Goal: Task Accomplishment & Management: Use online tool/utility

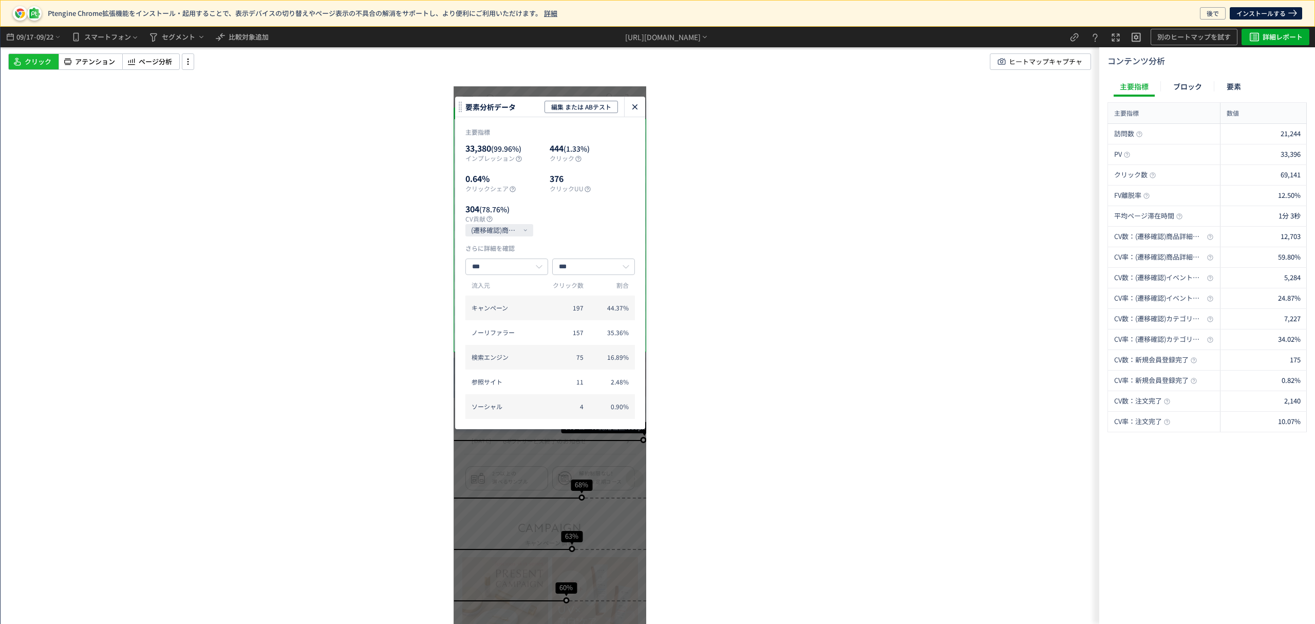
click at [636, 103] on icon "heatmap-click-data-modal" at bounding box center [635, 107] width 12 height 12
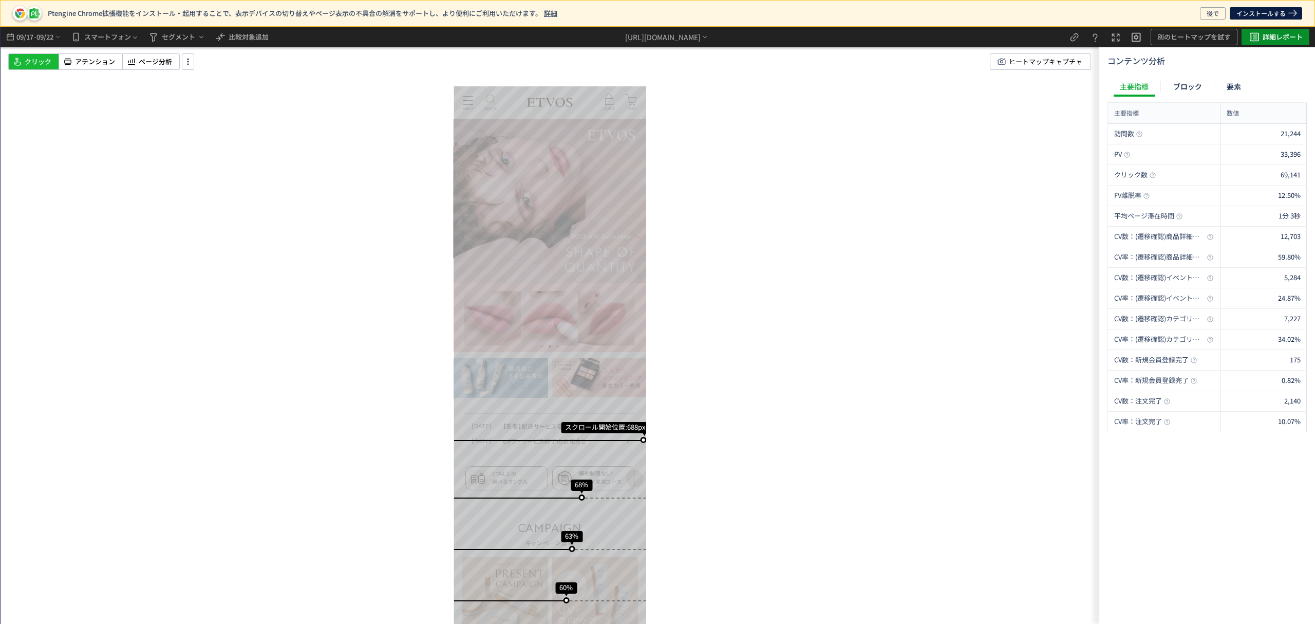
click at [1263, 32] on span "詳細レポート" at bounding box center [1283, 37] width 40 height 16
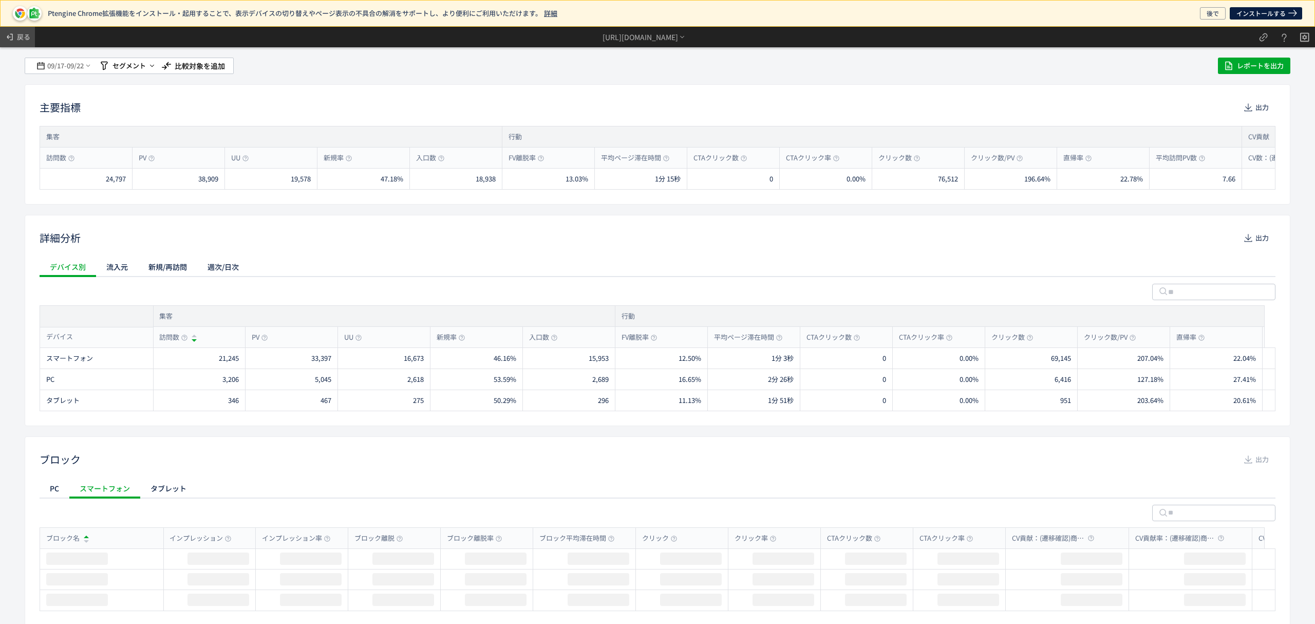
click at [25, 35] on span "戻る" at bounding box center [23, 37] width 13 height 16
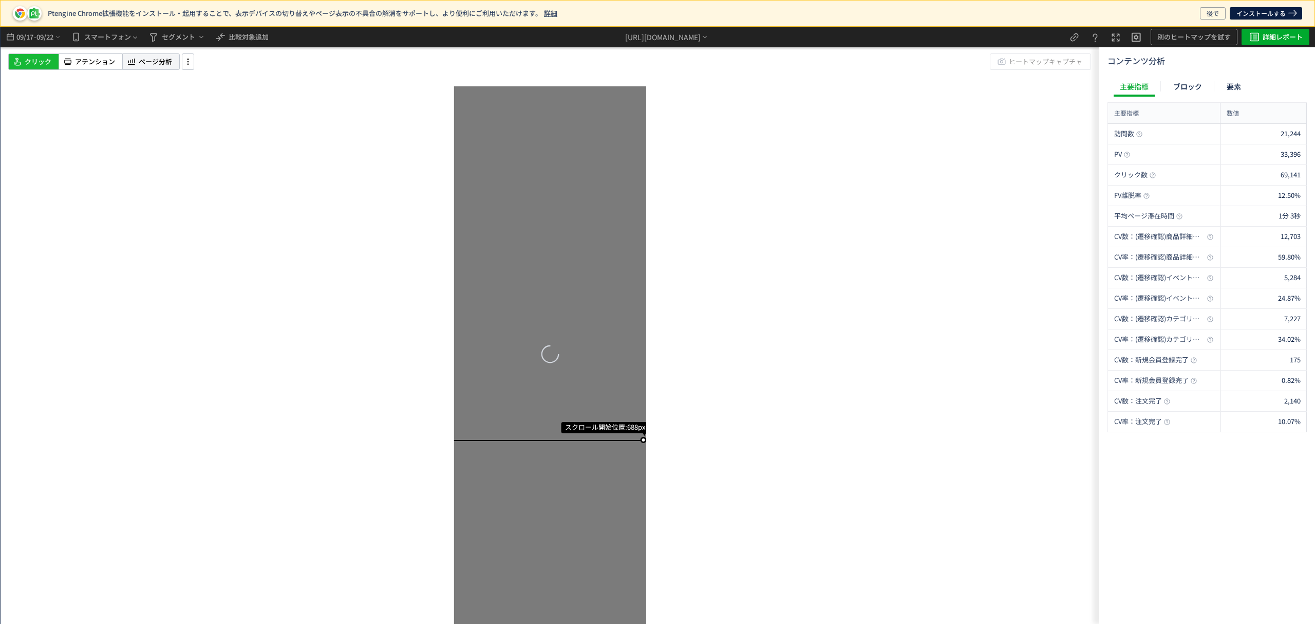
click at [159, 62] on span "ページ分析" at bounding box center [155, 62] width 33 height 10
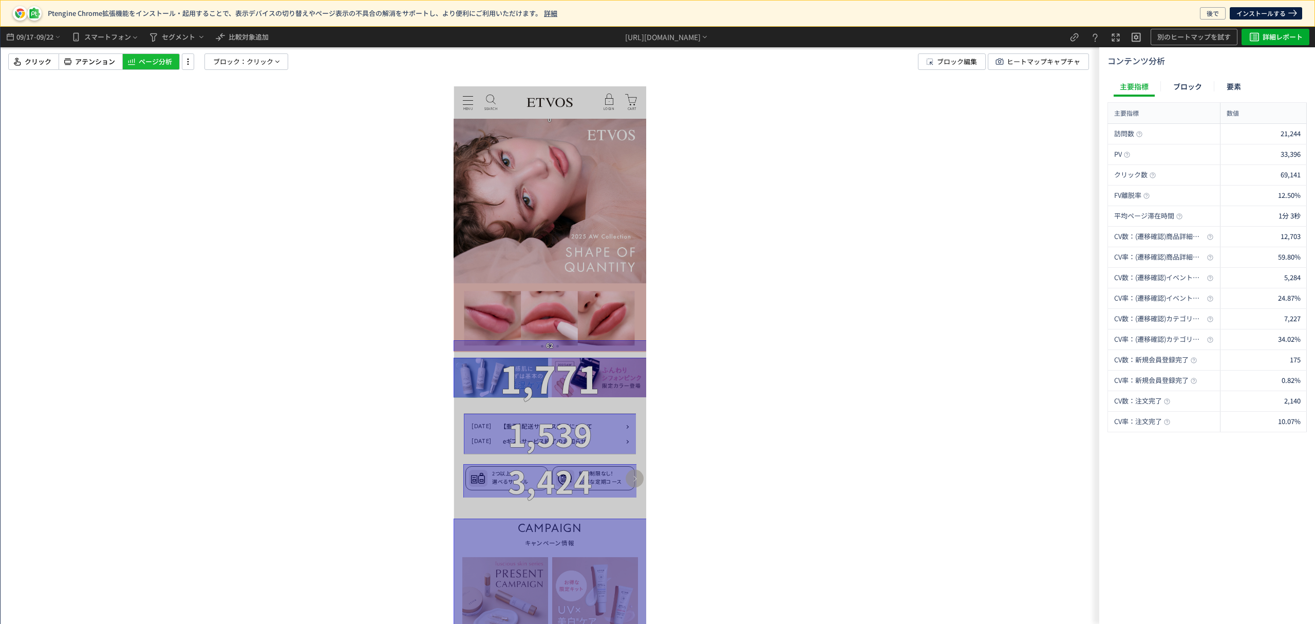
click at [535, 157] on img at bounding box center [550, 235] width 193 height 233
click at [83, 63] on span "アテンション" at bounding box center [95, 62] width 40 height 10
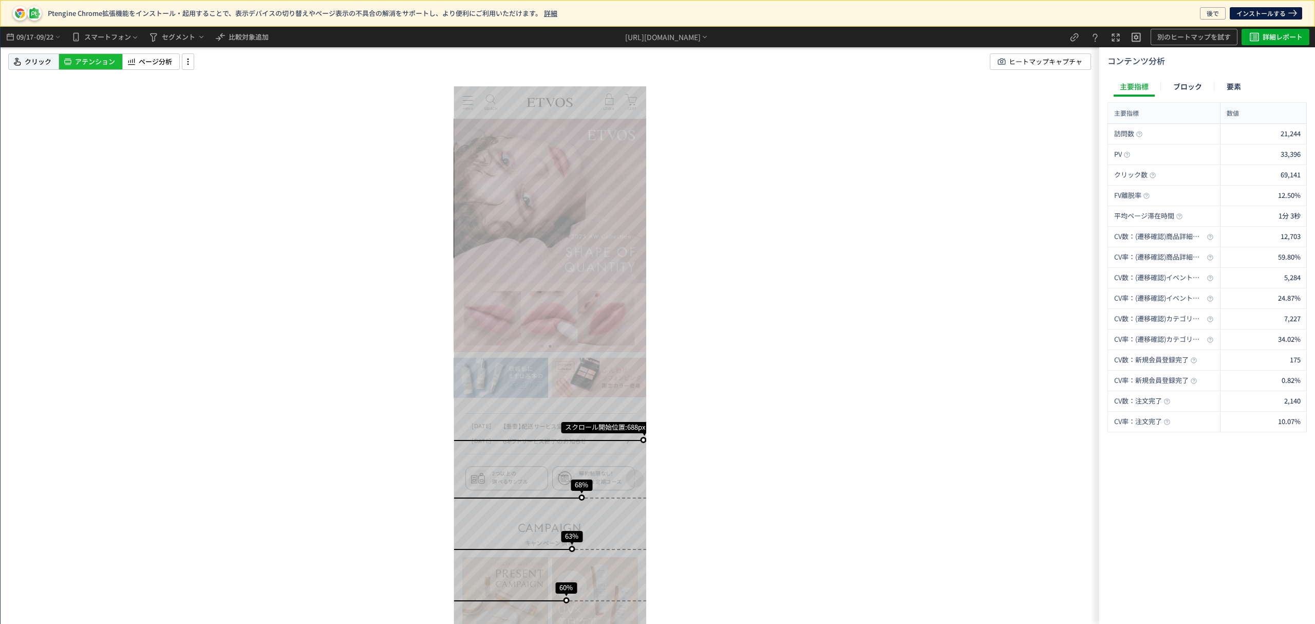
click at [37, 62] on span "クリック" at bounding box center [38, 62] width 27 height 10
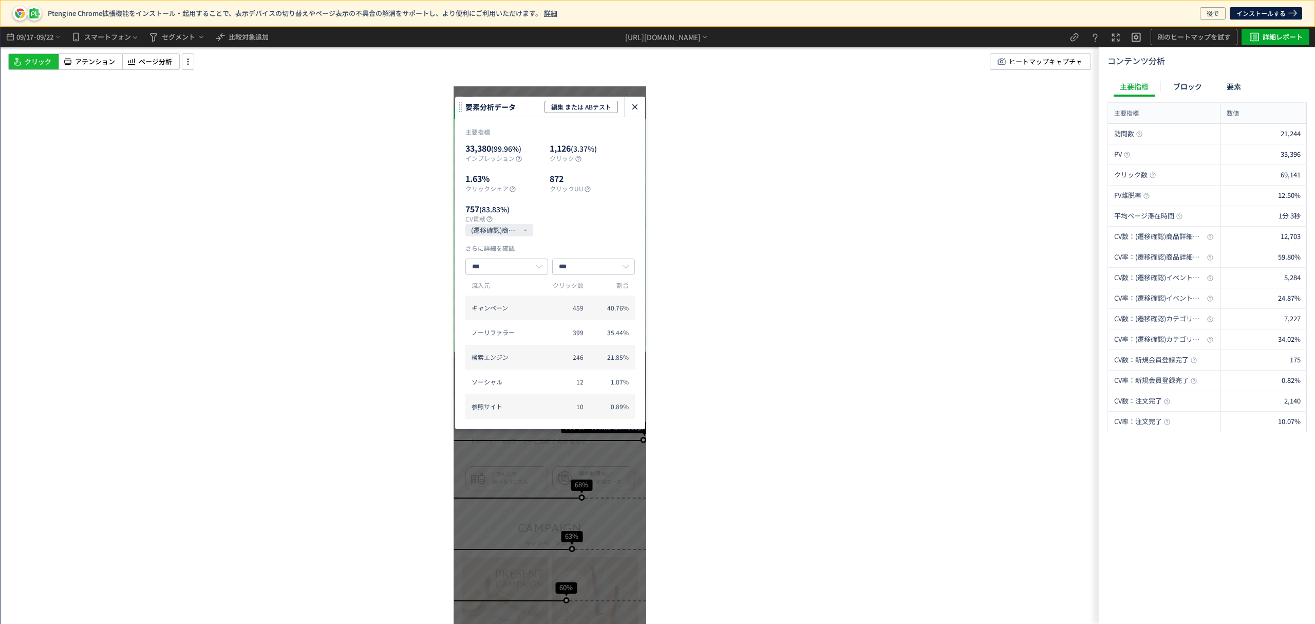
click at [637, 109] on icon "heatmap-click-data-modal" at bounding box center [635, 107] width 12 height 12
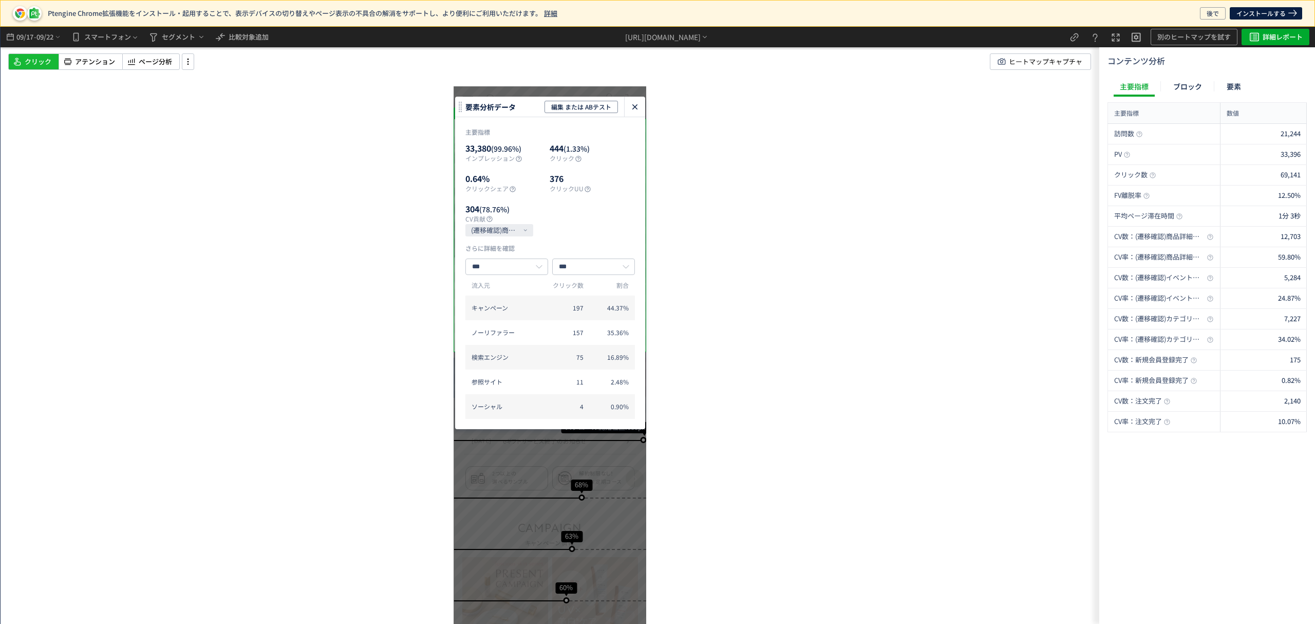
click at [636, 106] on use "heatmap-click-data-modal" at bounding box center [634, 106] width 5 height 5
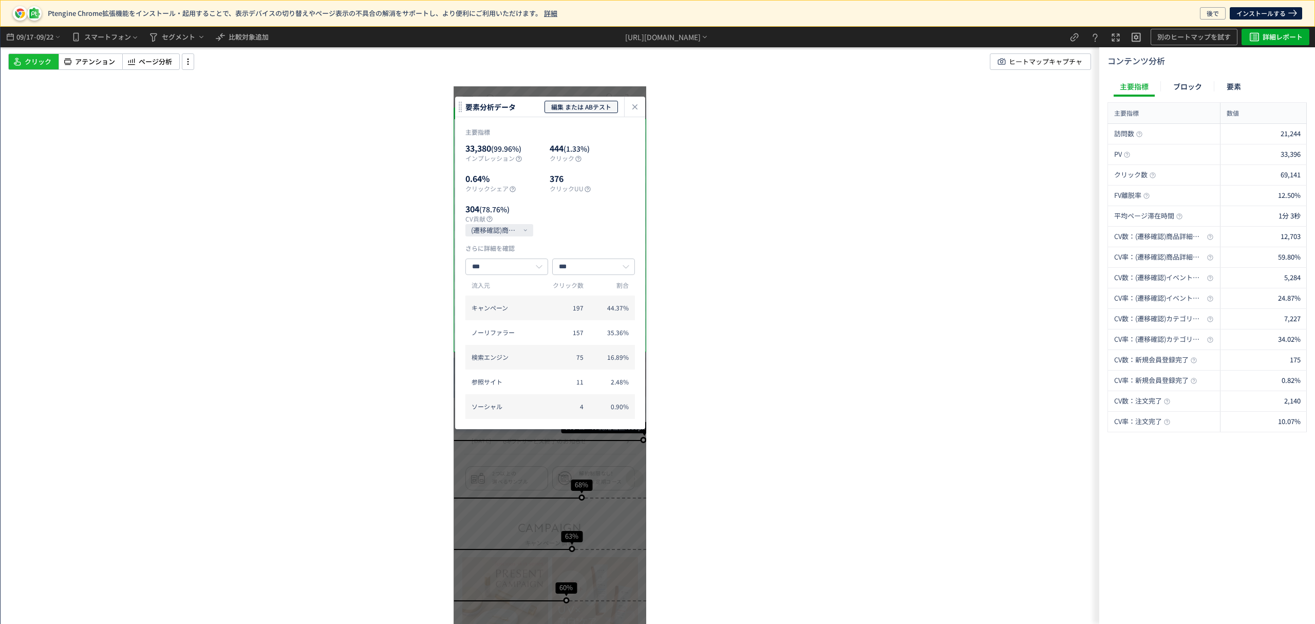
click at [584, 106] on span "編集 または ABテスト" at bounding box center [581, 107] width 60 height 12
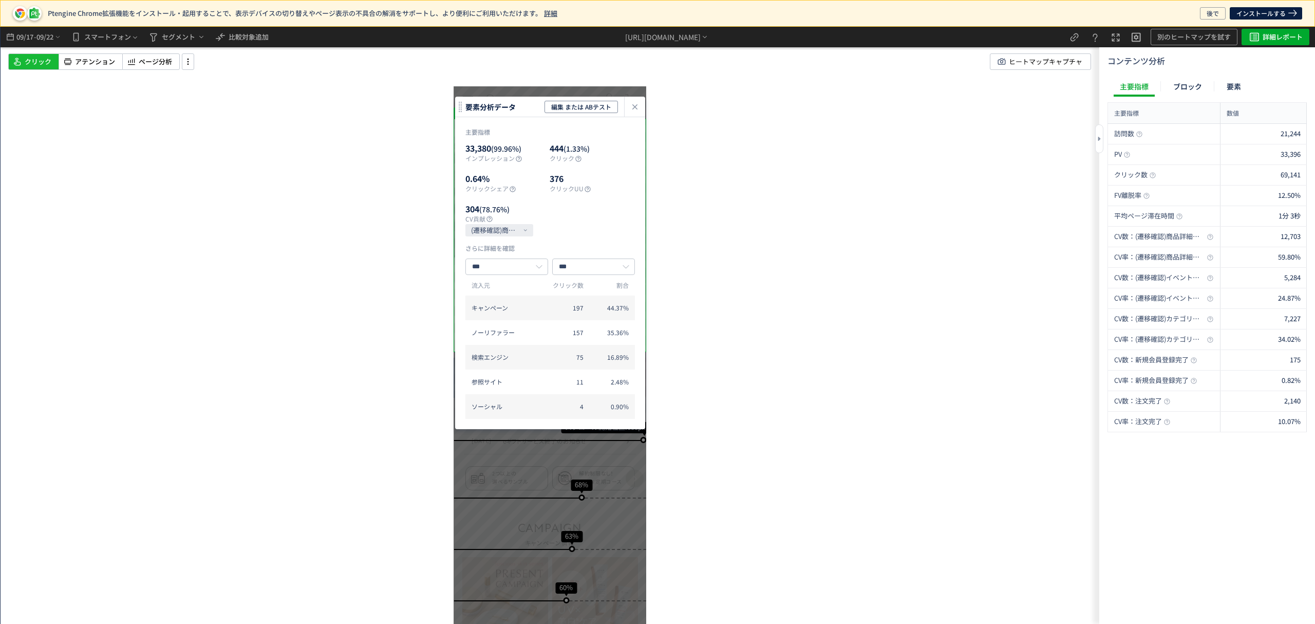
click at [1150, 81] on div "主要指標" at bounding box center [1134, 86] width 41 height 21
click at [1186, 83] on div "ブロック" at bounding box center [1187, 86] width 41 height 21
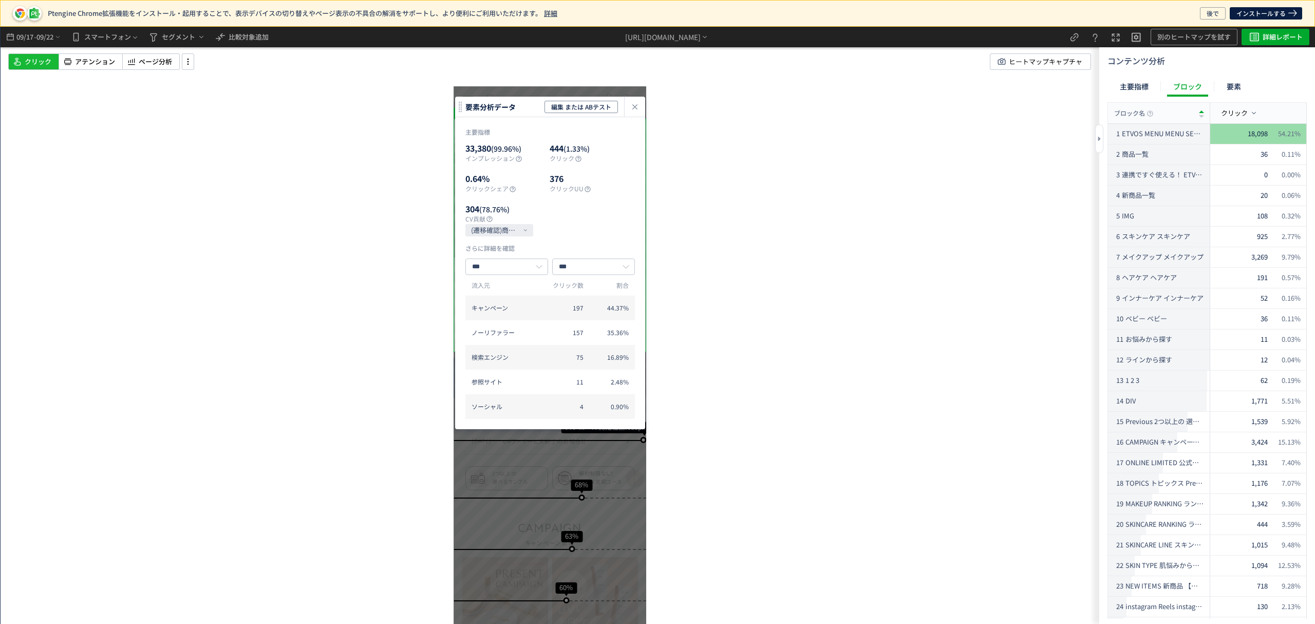
click at [1219, 84] on div "主要指標 ブロック 要素" at bounding box center [1181, 86] width 146 height 21
click at [1244, 83] on div "要素" at bounding box center [1234, 86] width 27 height 21
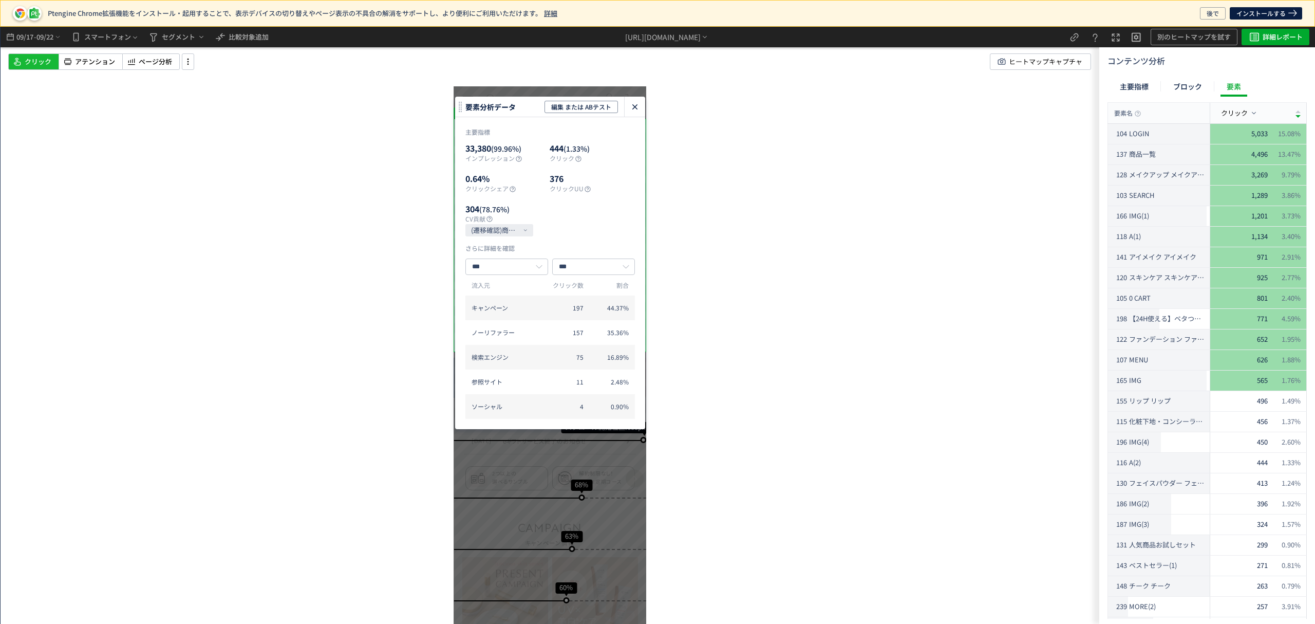
click at [637, 101] on icon "heatmap-click-data-modal" at bounding box center [635, 107] width 12 height 12
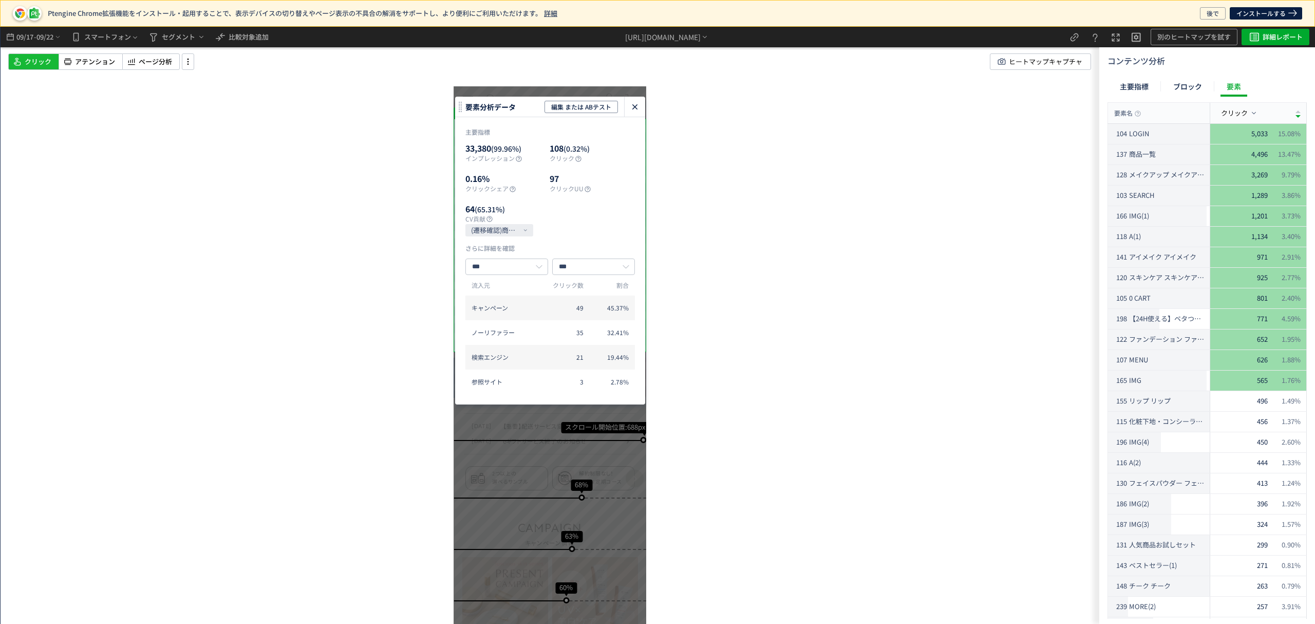
click at [639, 103] on icon "heatmap-click-data-modal" at bounding box center [635, 107] width 12 height 12
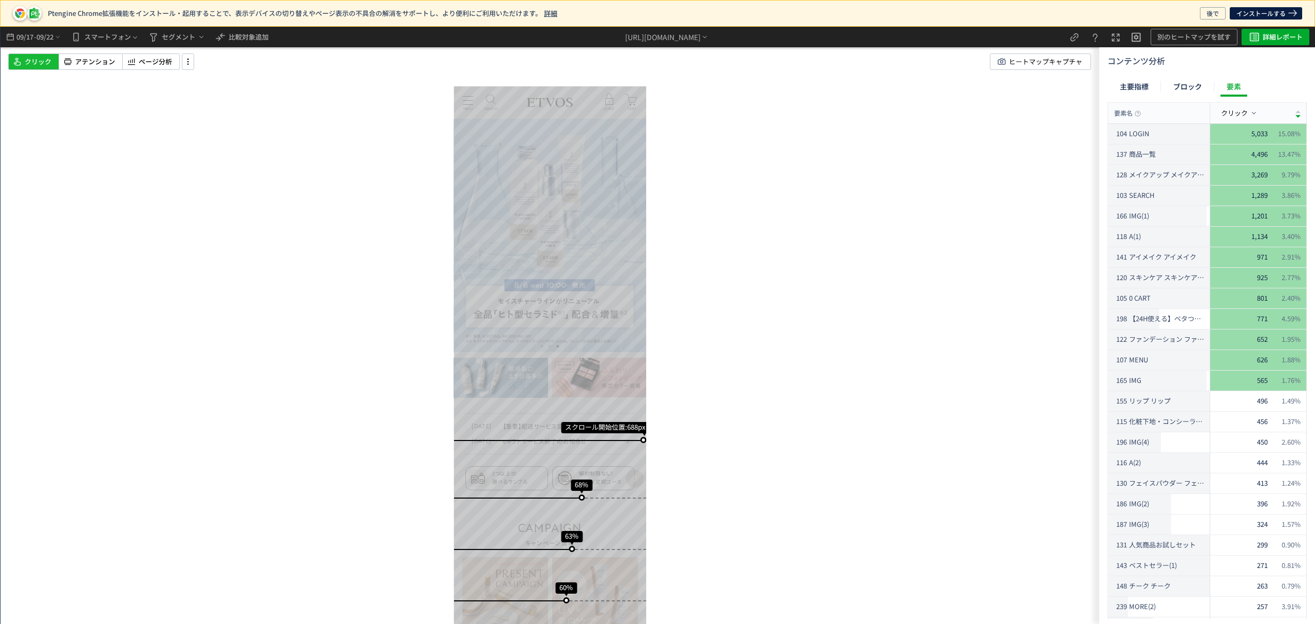
click at [198, 60] on div "クリック アテンション ページ分析 ヒートマップキャプチャ" at bounding box center [557, 61] width 1099 height 16
click at [173, 60] on div "ページ分析" at bounding box center [151, 61] width 58 height 16
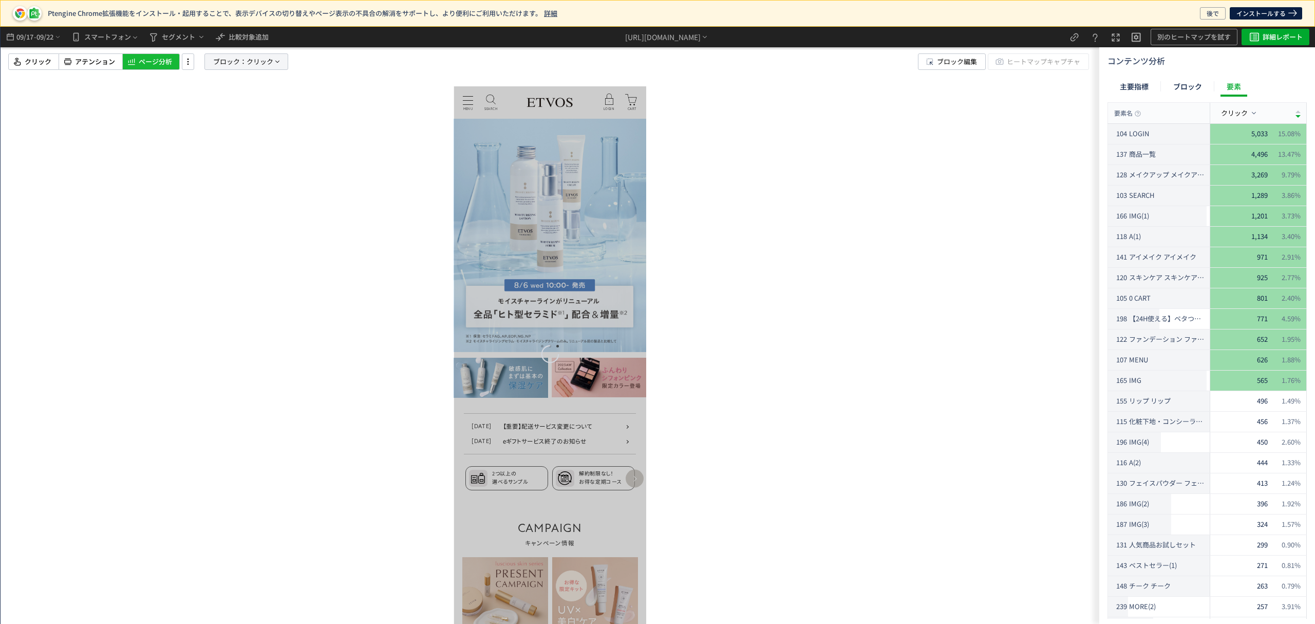
click at [239, 62] on span "ブロック：" at bounding box center [229, 61] width 33 height 15
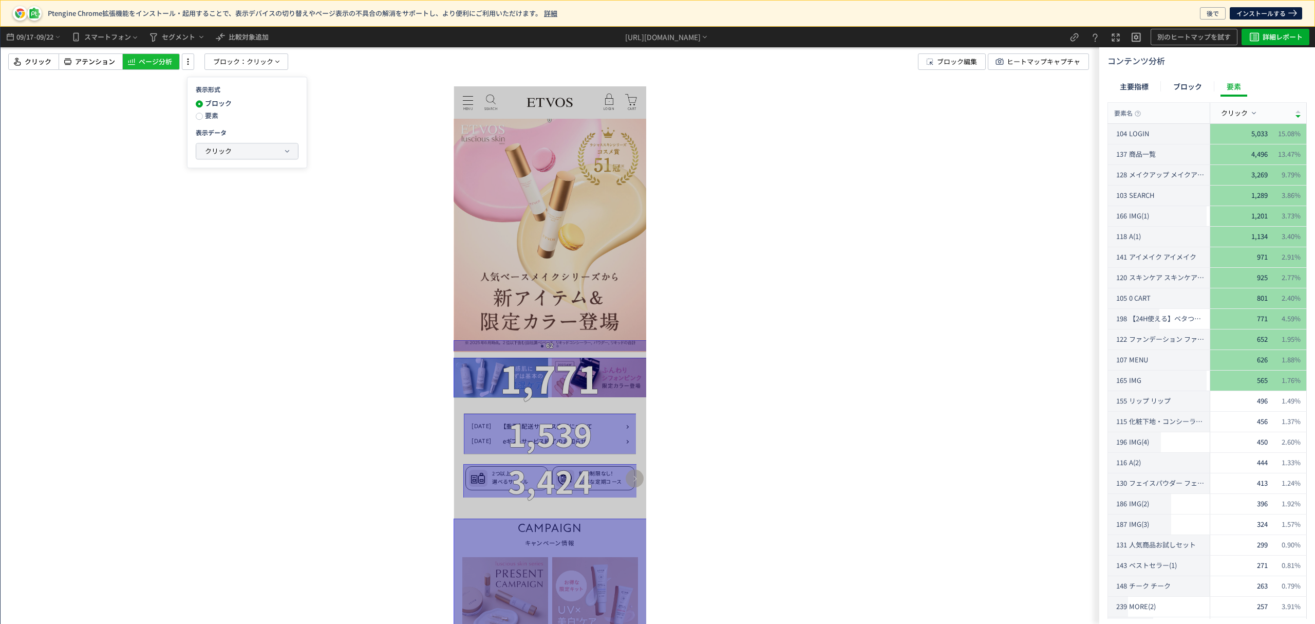
click at [211, 154] on span "クリック" at bounding box center [218, 151] width 27 height 10
click at [216, 216] on span "クリック" at bounding box center [219, 218] width 27 height 10
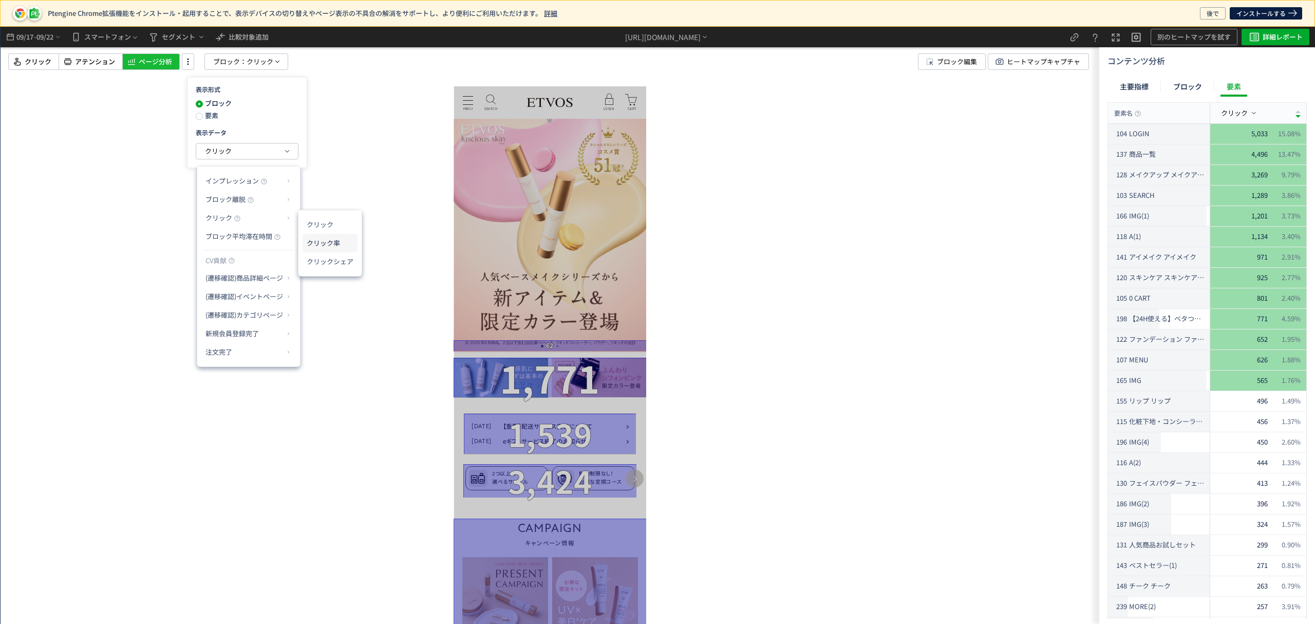
click at [330, 239] on li "クリック率" at bounding box center [330, 243] width 55 height 18
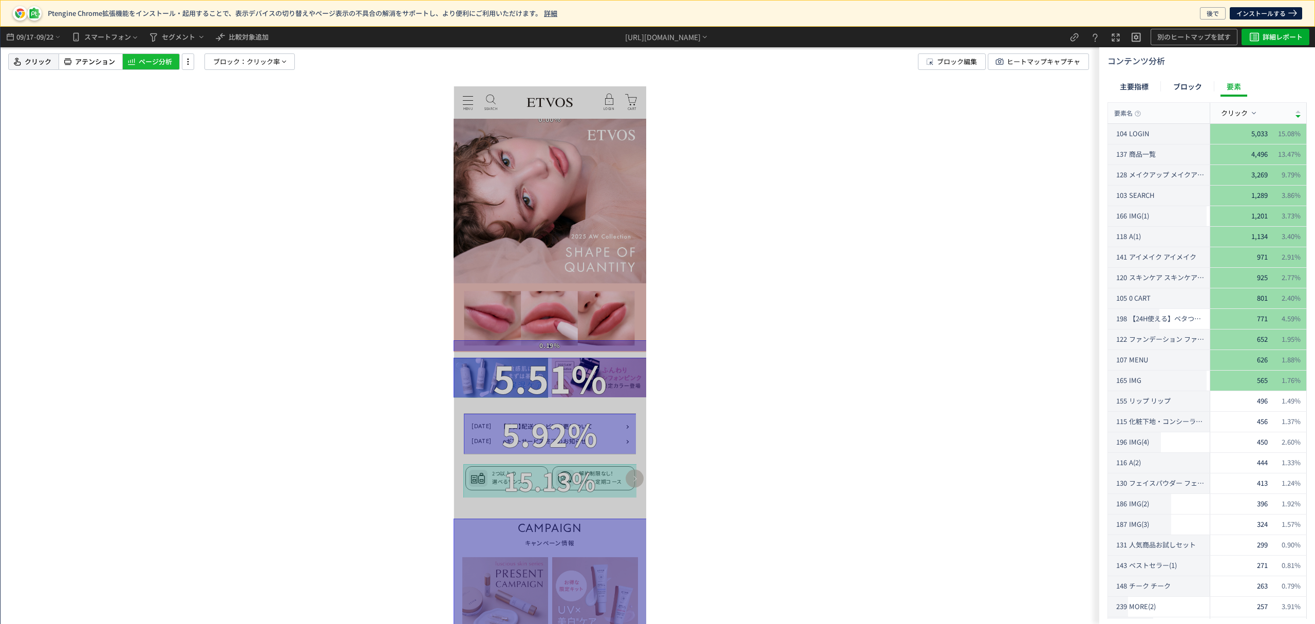
click at [46, 61] on span "クリック" at bounding box center [38, 62] width 27 height 10
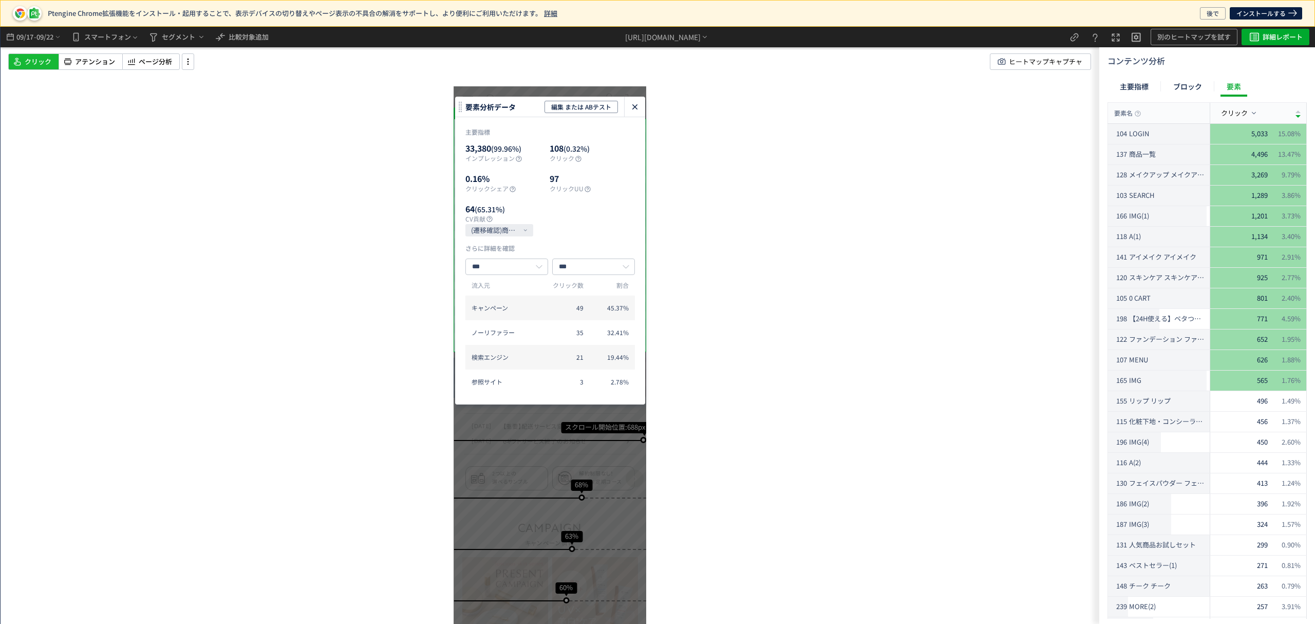
click at [638, 99] on div "heatmap-click-data-modal" at bounding box center [635, 107] width 21 height 20
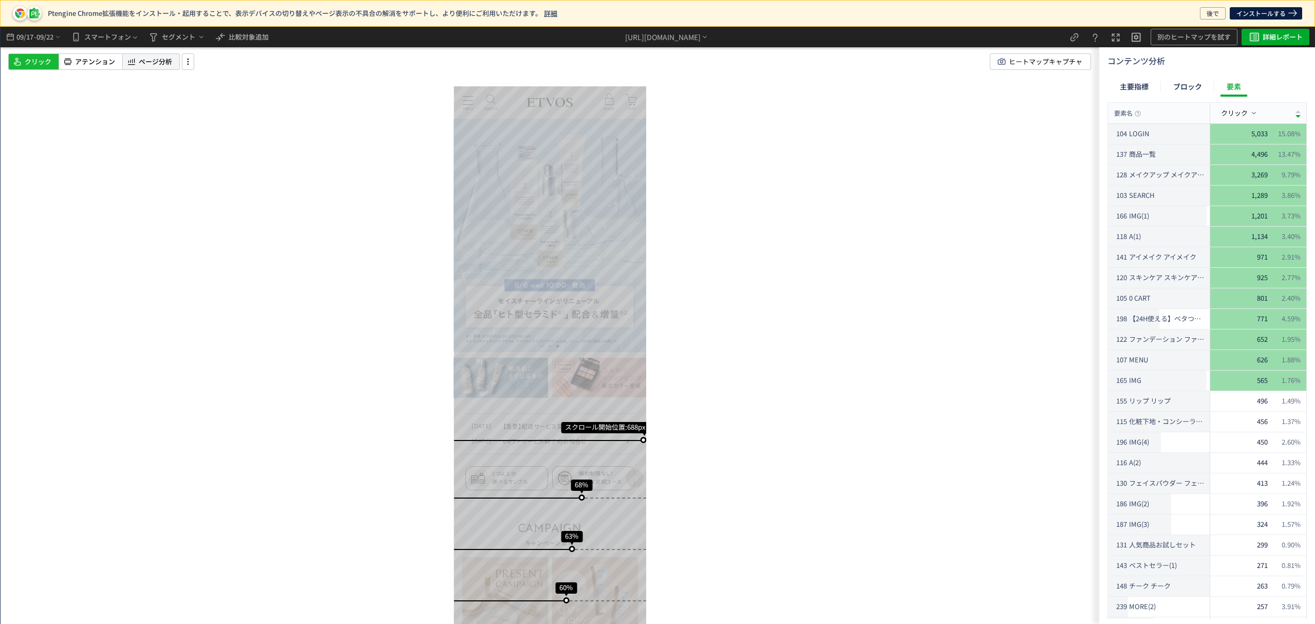
click at [167, 65] on span "ページ分析" at bounding box center [155, 62] width 33 height 10
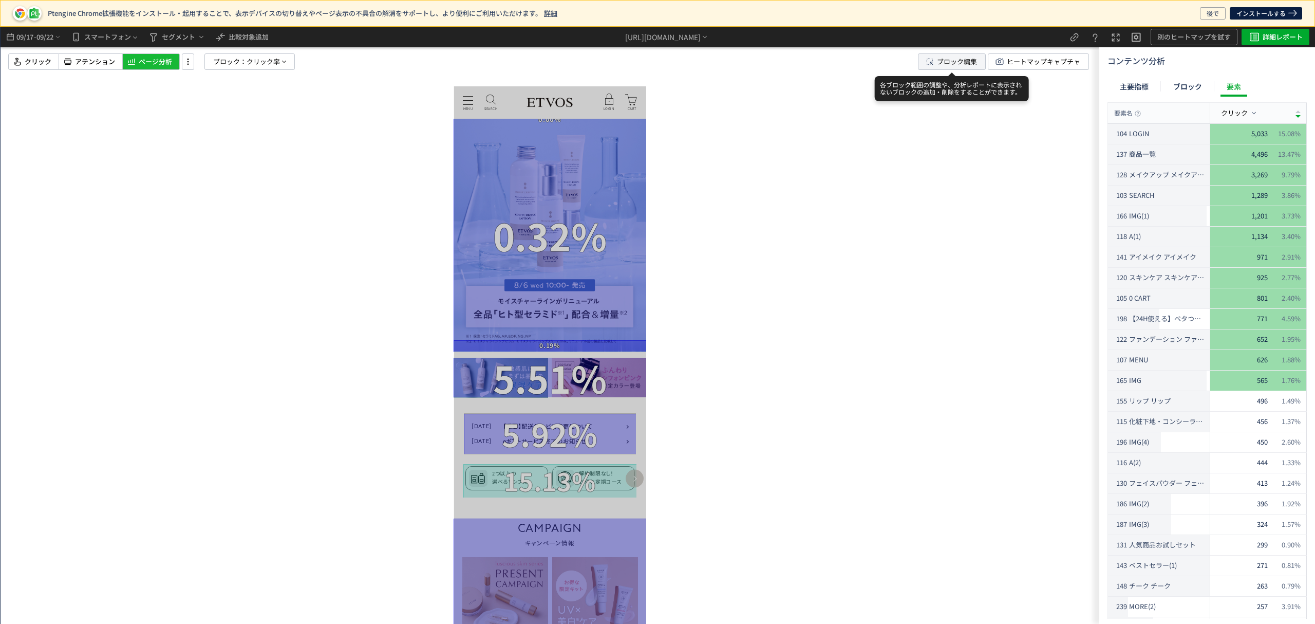
click at [962, 57] on span "ブロック編集" at bounding box center [957, 61] width 40 height 15
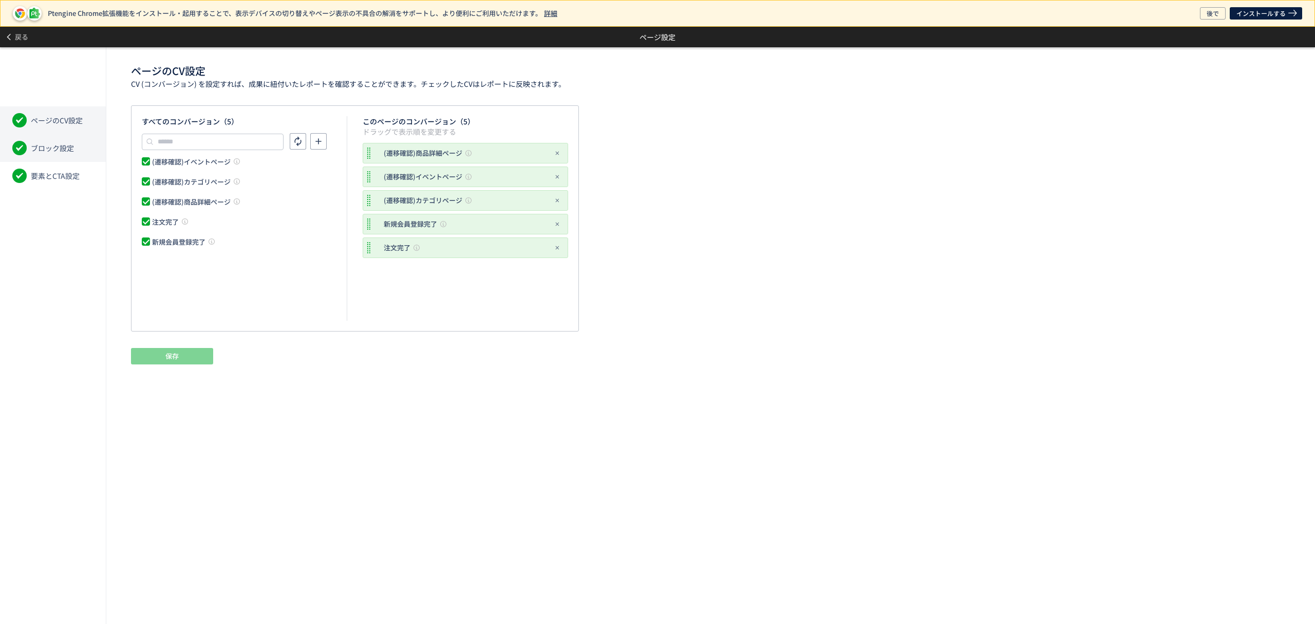
click at [78, 155] on li "ブロック設定" at bounding box center [53, 148] width 106 height 28
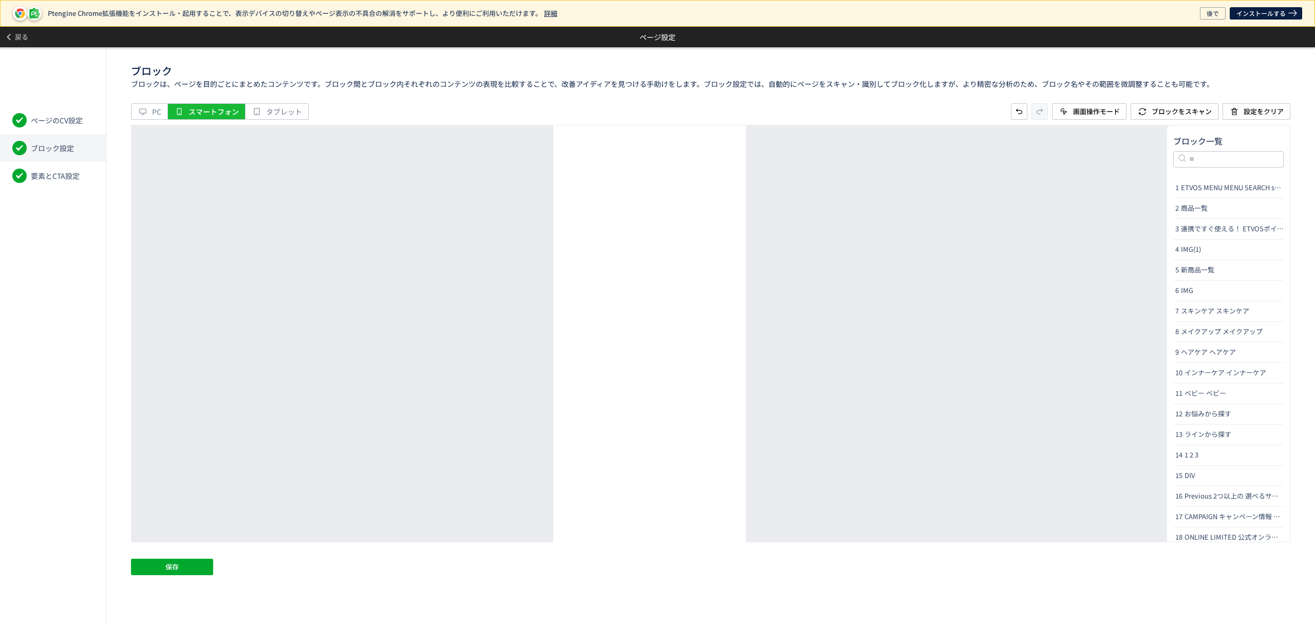
click at [84, 151] on li "ブロック設定" at bounding box center [53, 148] width 106 height 28
click at [81, 173] on li "要素とCTA設定" at bounding box center [53, 176] width 106 height 28
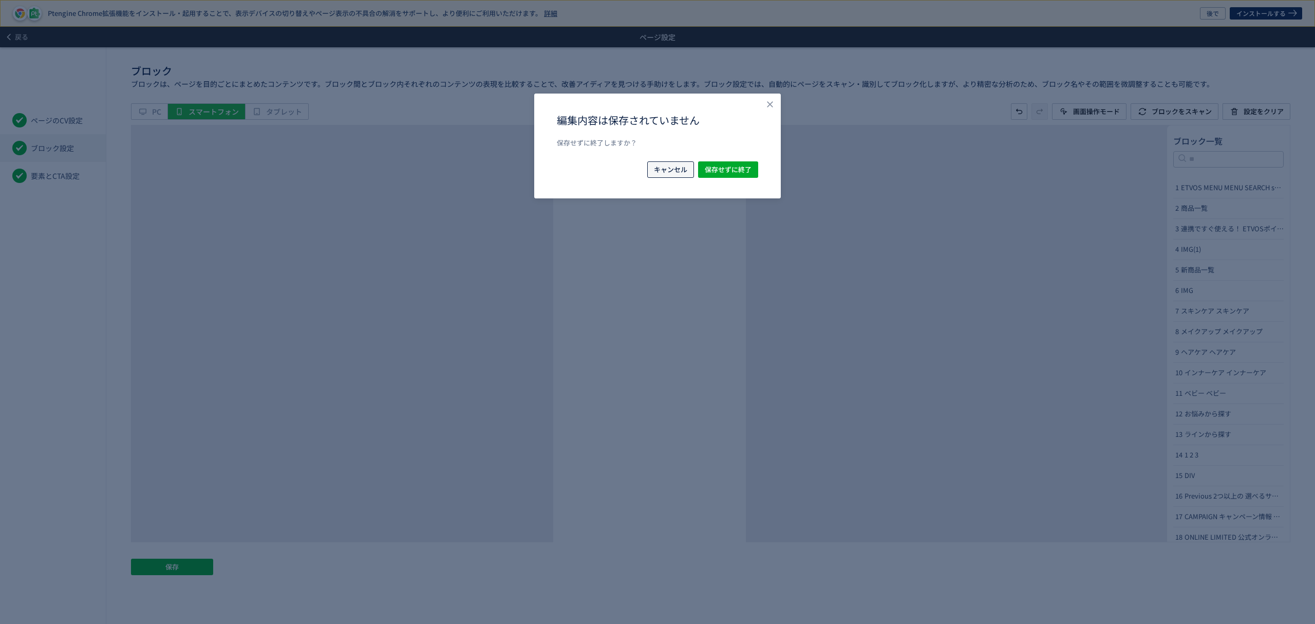
click at [673, 169] on span "キャンセル" at bounding box center [670, 169] width 33 height 16
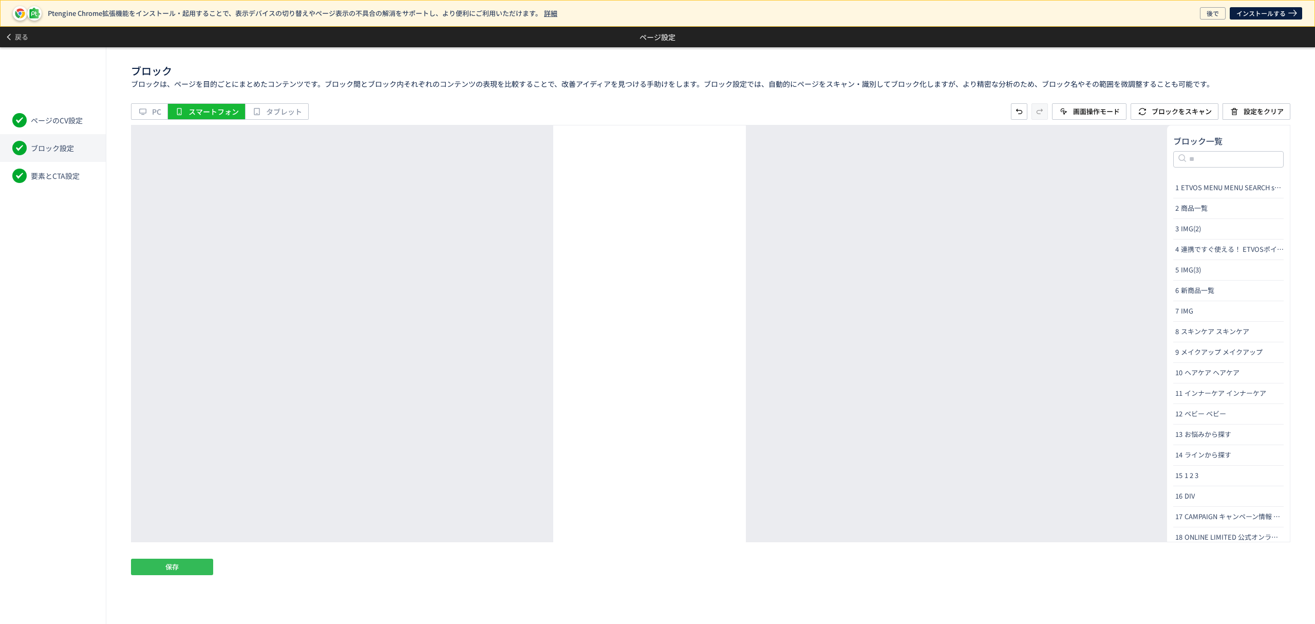
click at [191, 564] on button "保存" at bounding box center [172, 566] width 82 height 16
click at [64, 178] on span "要素とCTA設定" at bounding box center [55, 176] width 49 height 10
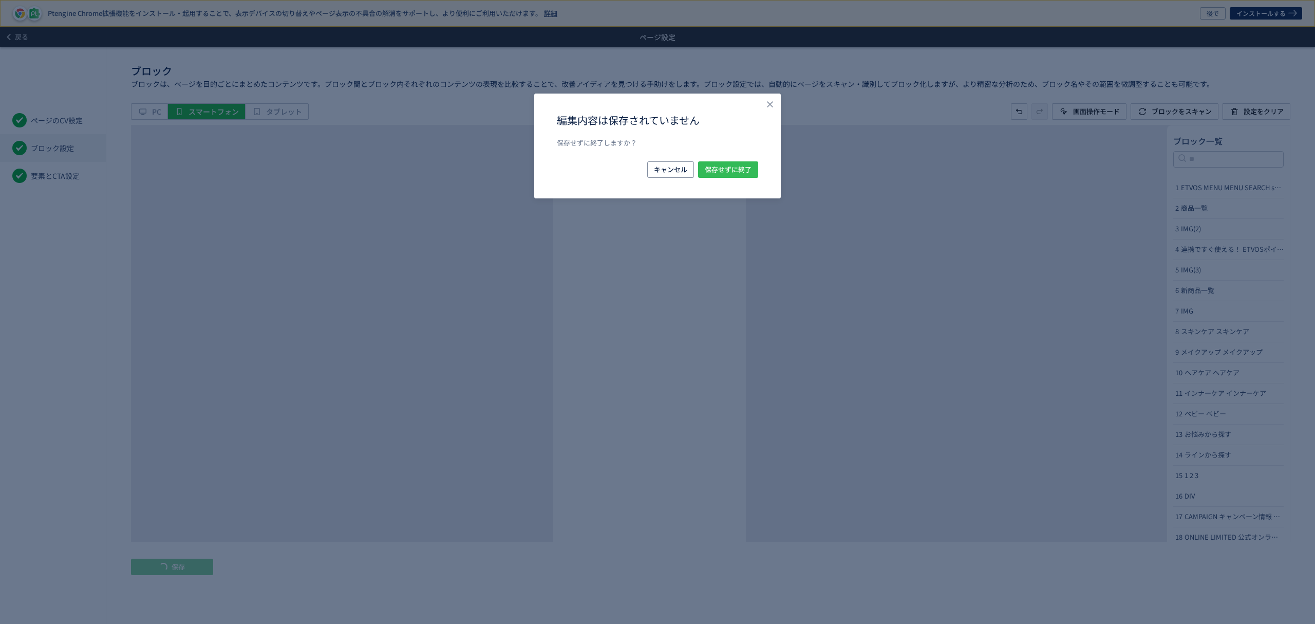
click at [749, 169] on button "保存せずに終了" at bounding box center [728, 169] width 60 height 16
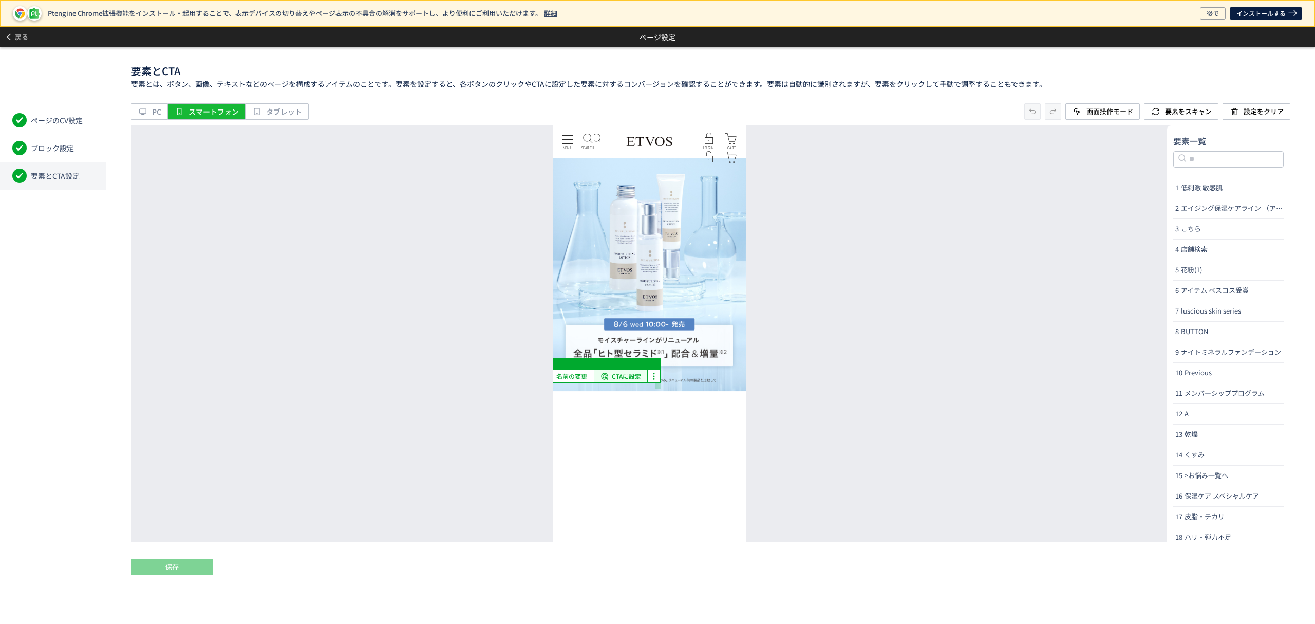
click at [636, 375] on span "CTAに設定" at bounding box center [626, 376] width 29 height 12
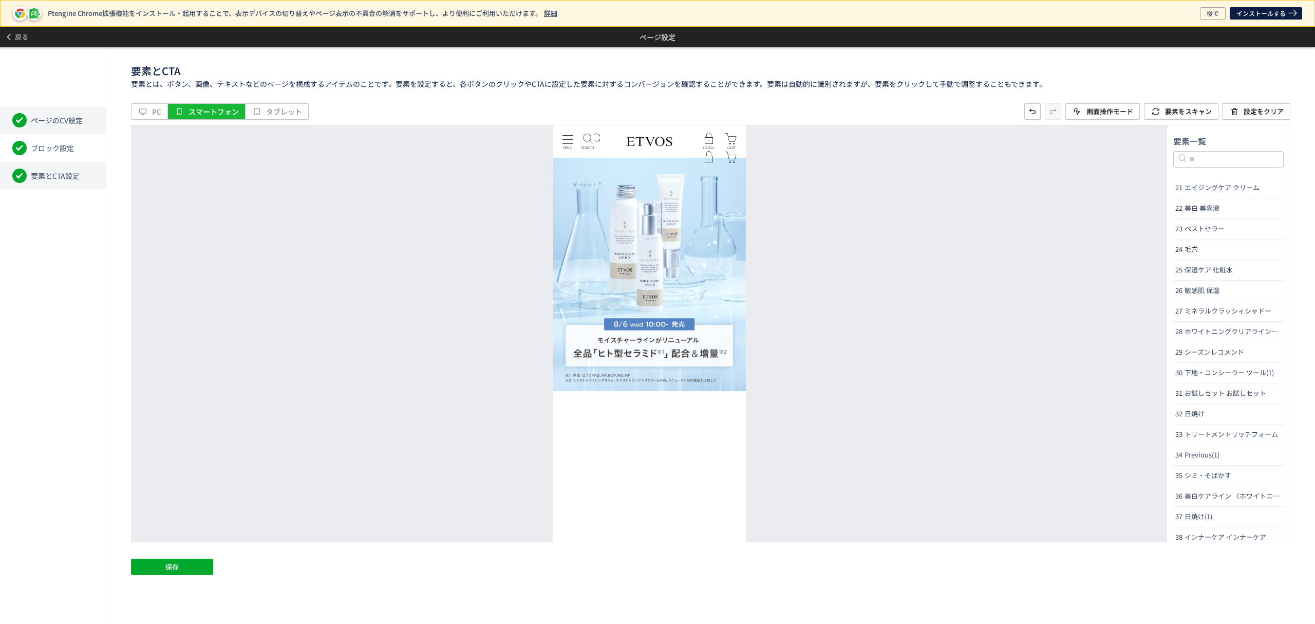
click at [73, 116] on span "ページのCV設定" at bounding box center [57, 120] width 52 height 10
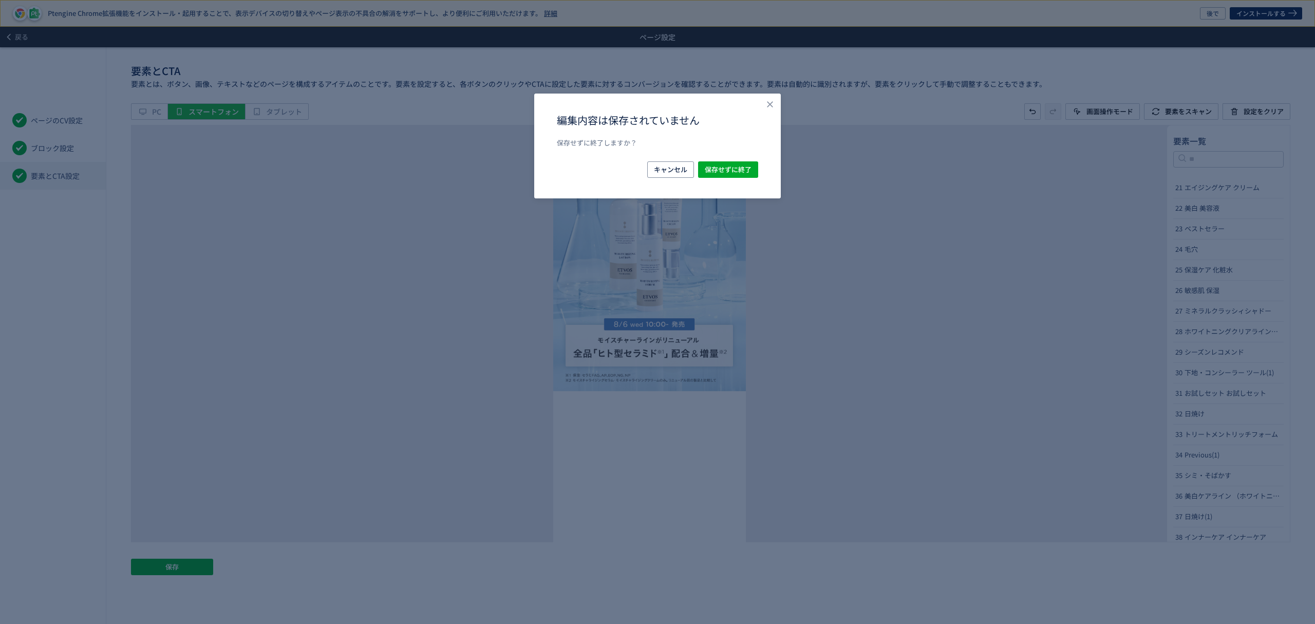
click at [691, 173] on div "キャンセル 保存せずに終了" at bounding box center [657, 169] width 201 height 16
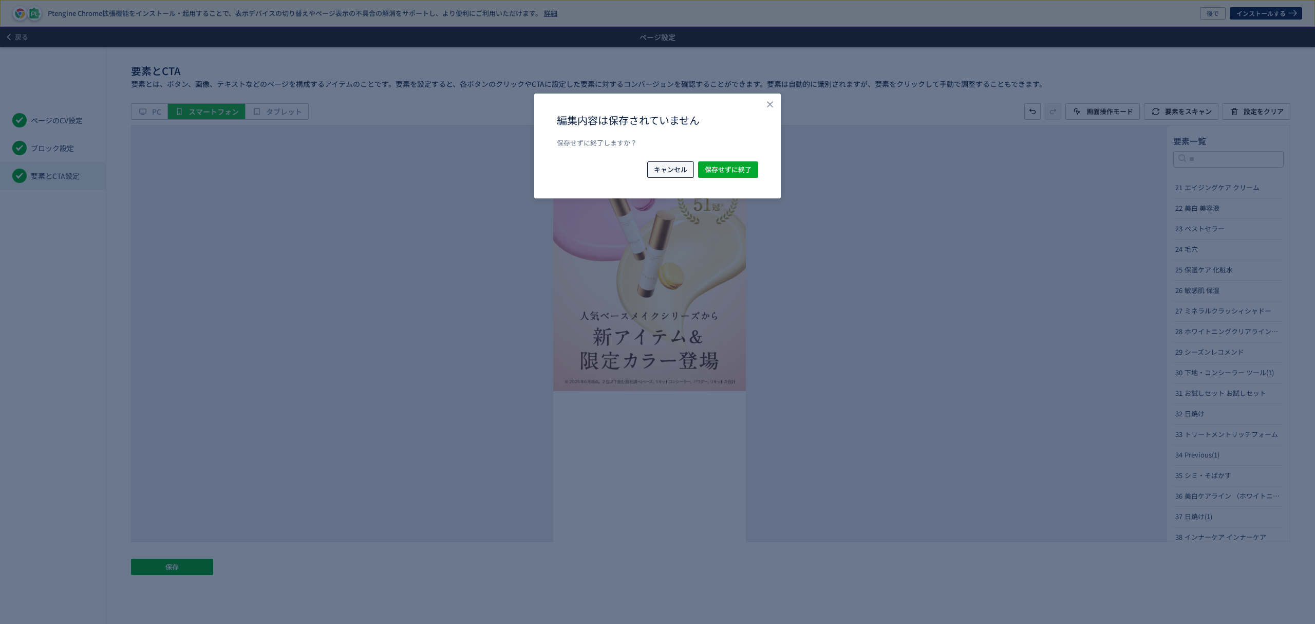
click at [668, 171] on span "キャンセル" at bounding box center [670, 169] width 33 height 16
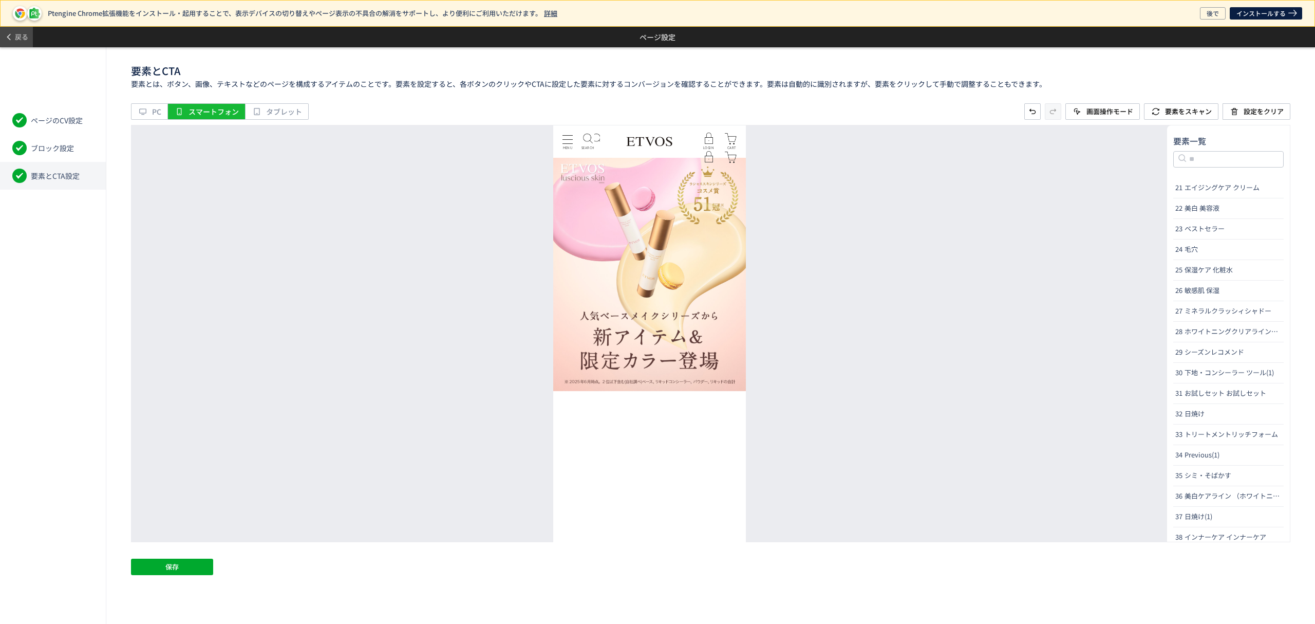
click at [15, 34] on span "戻る" at bounding box center [21, 37] width 13 height 16
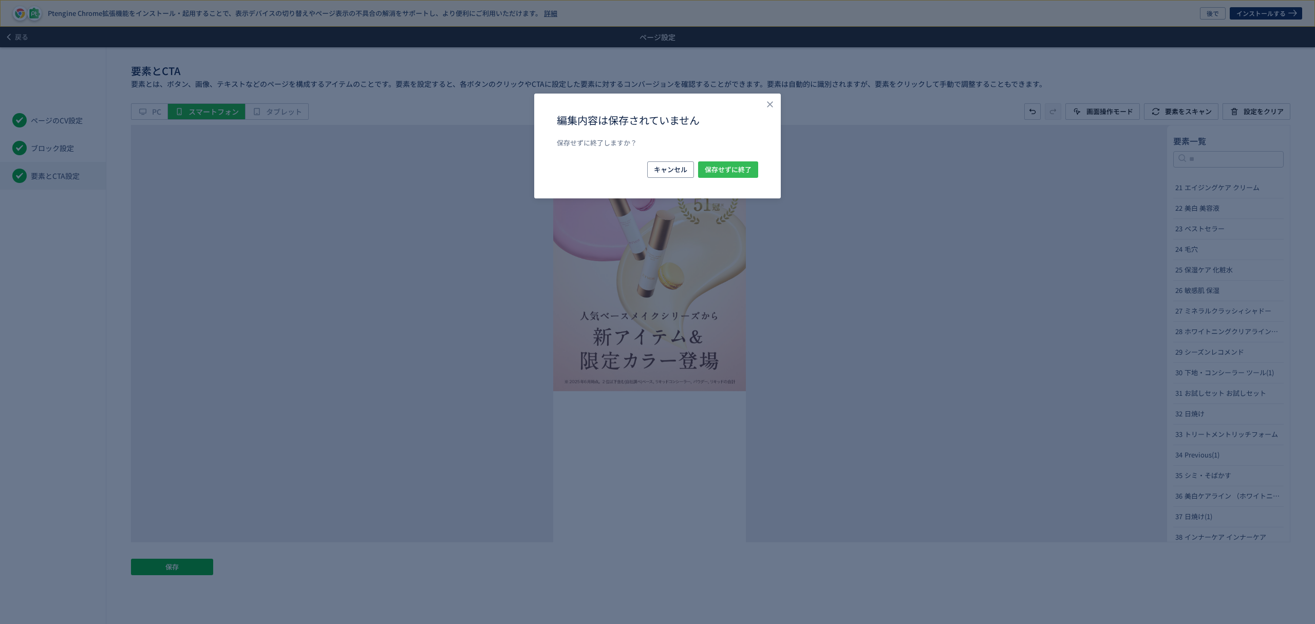
click at [714, 175] on span "保存せずに終了" at bounding box center [728, 169] width 47 height 16
click at [708, 167] on span "保存せずに終了" at bounding box center [728, 169] width 47 height 16
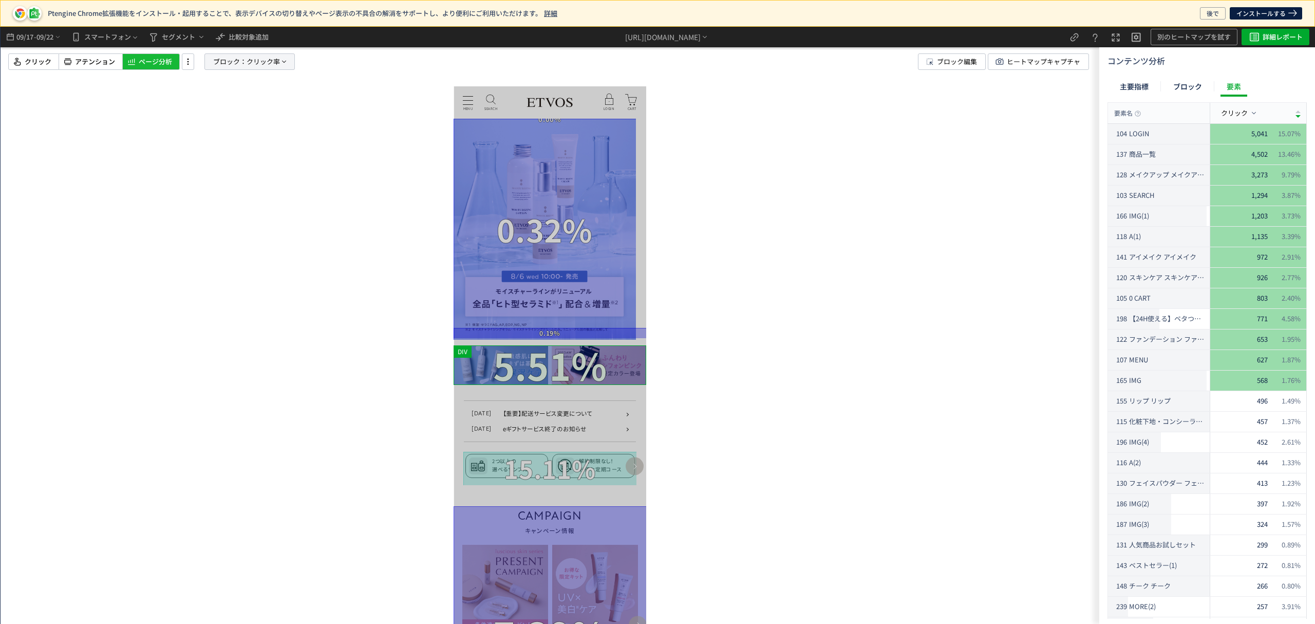
click at [217, 61] on span "ブロック：" at bounding box center [229, 61] width 33 height 15
click at [219, 120] on span "要素" at bounding box center [214, 115] width 15 height 10
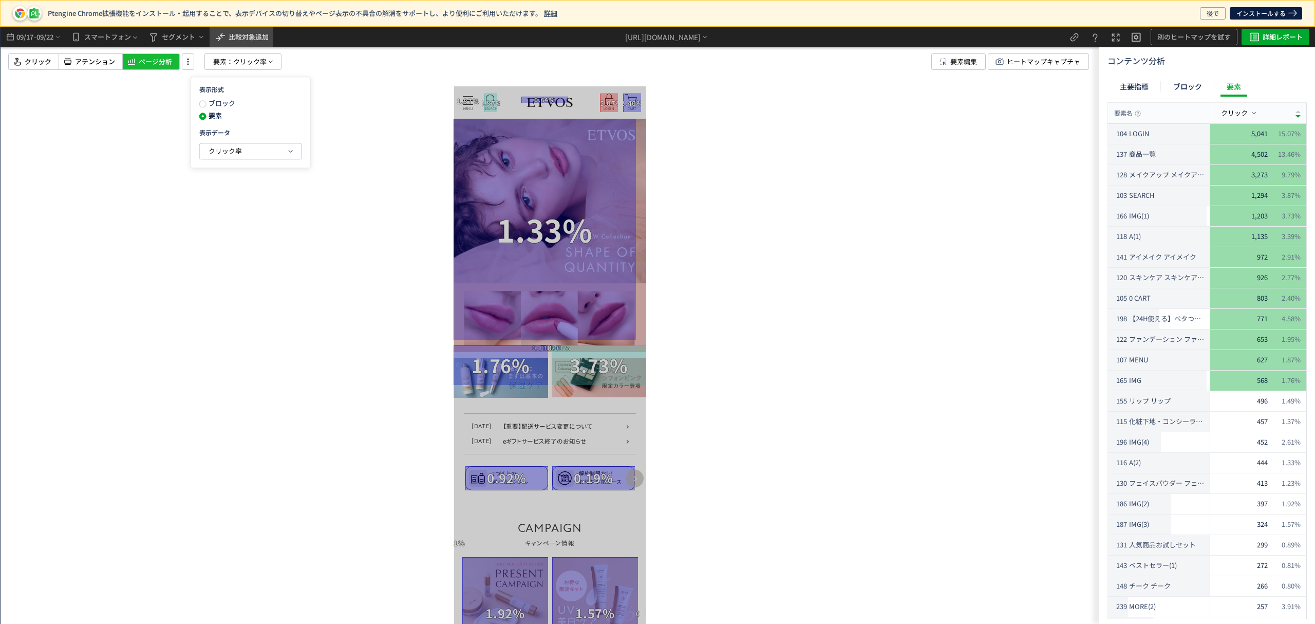
click at [250, 40] on span "比較対象追加" at bounding box center [249, 37] width 40 height 10
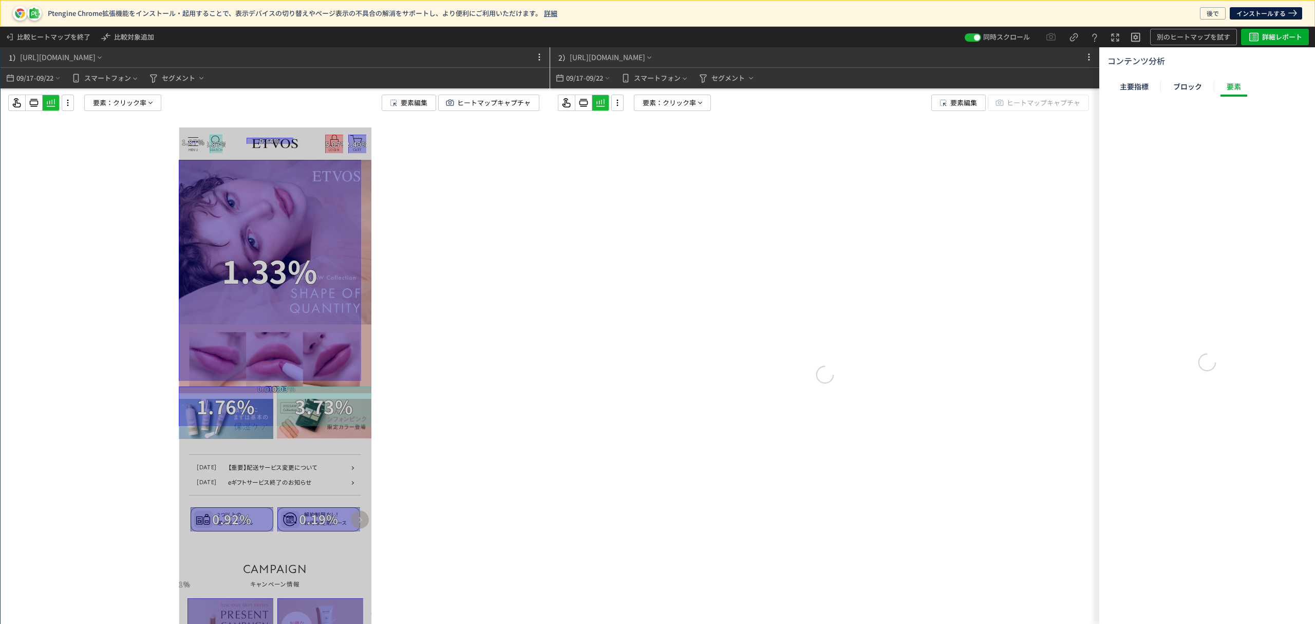
click at [578, 80] on span "09/17" at bounding box center [574, 78] width 17 height 21
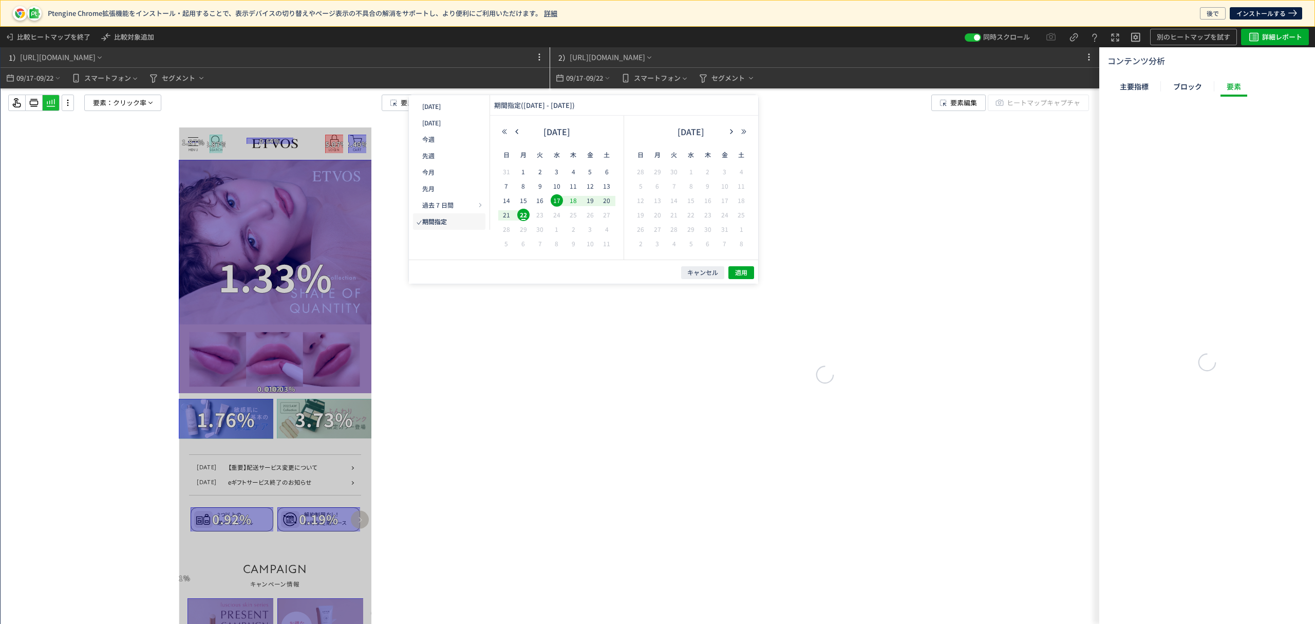
click at [590, 185] on span "12" at bounding box center [590, 186] width 12 height 12
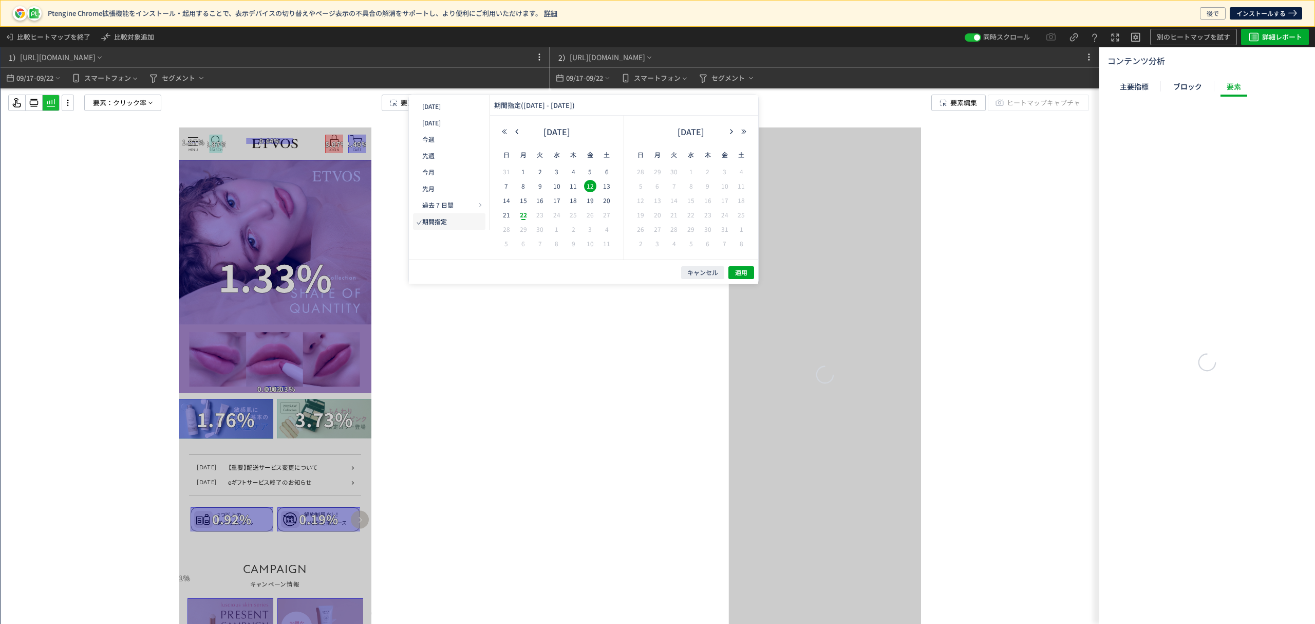
click at [540, 201] on span "16" at bounding box center [540, 200] width 12 height 12
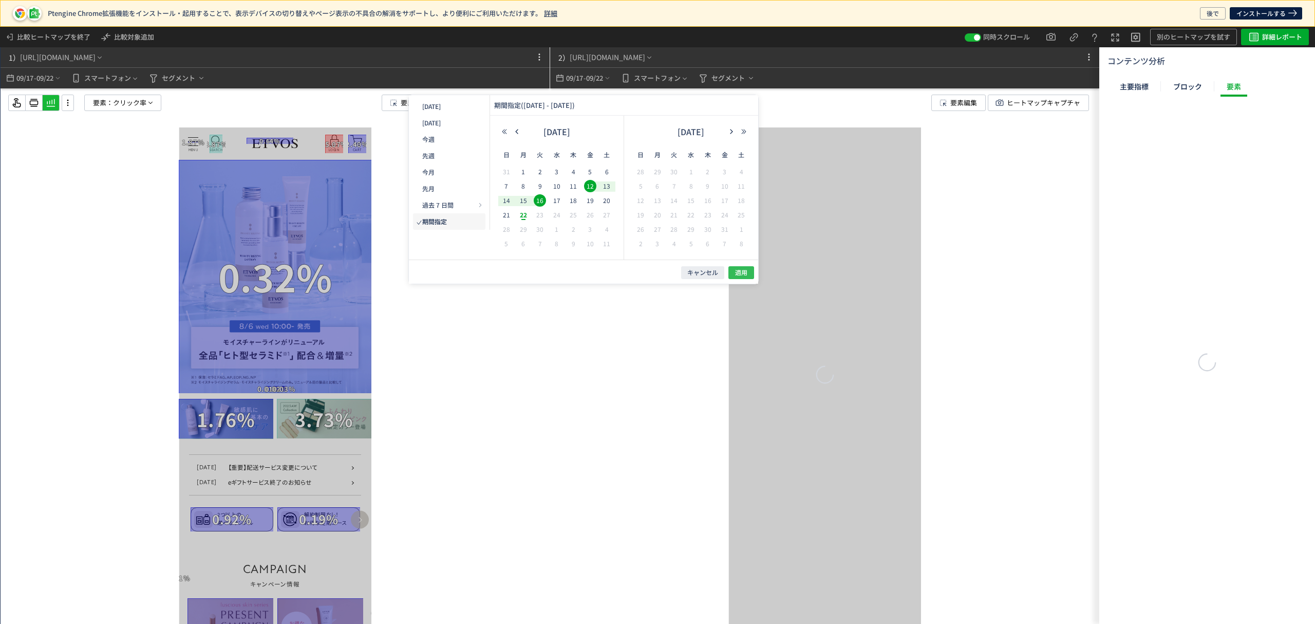
click at [738, 269] on span "適用" at bounding box center [741, 272] width 12 height 9
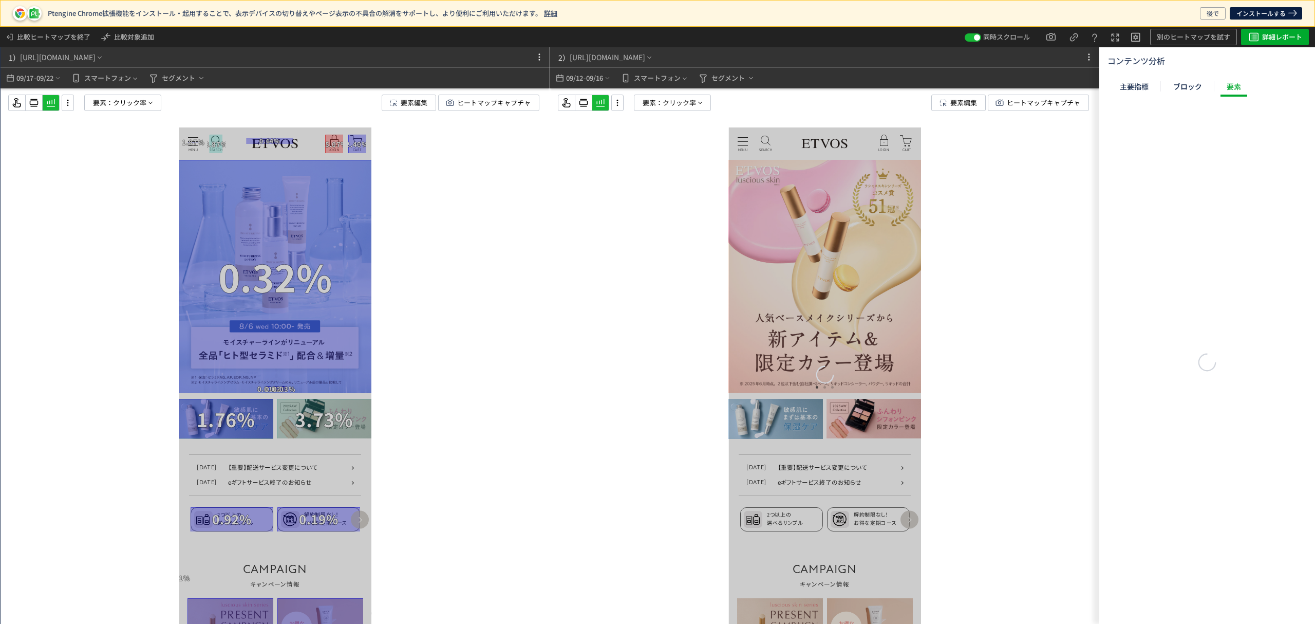
scroll to position [0, 0]
